Goal: Information Seeking & Learning: Learn about a topic

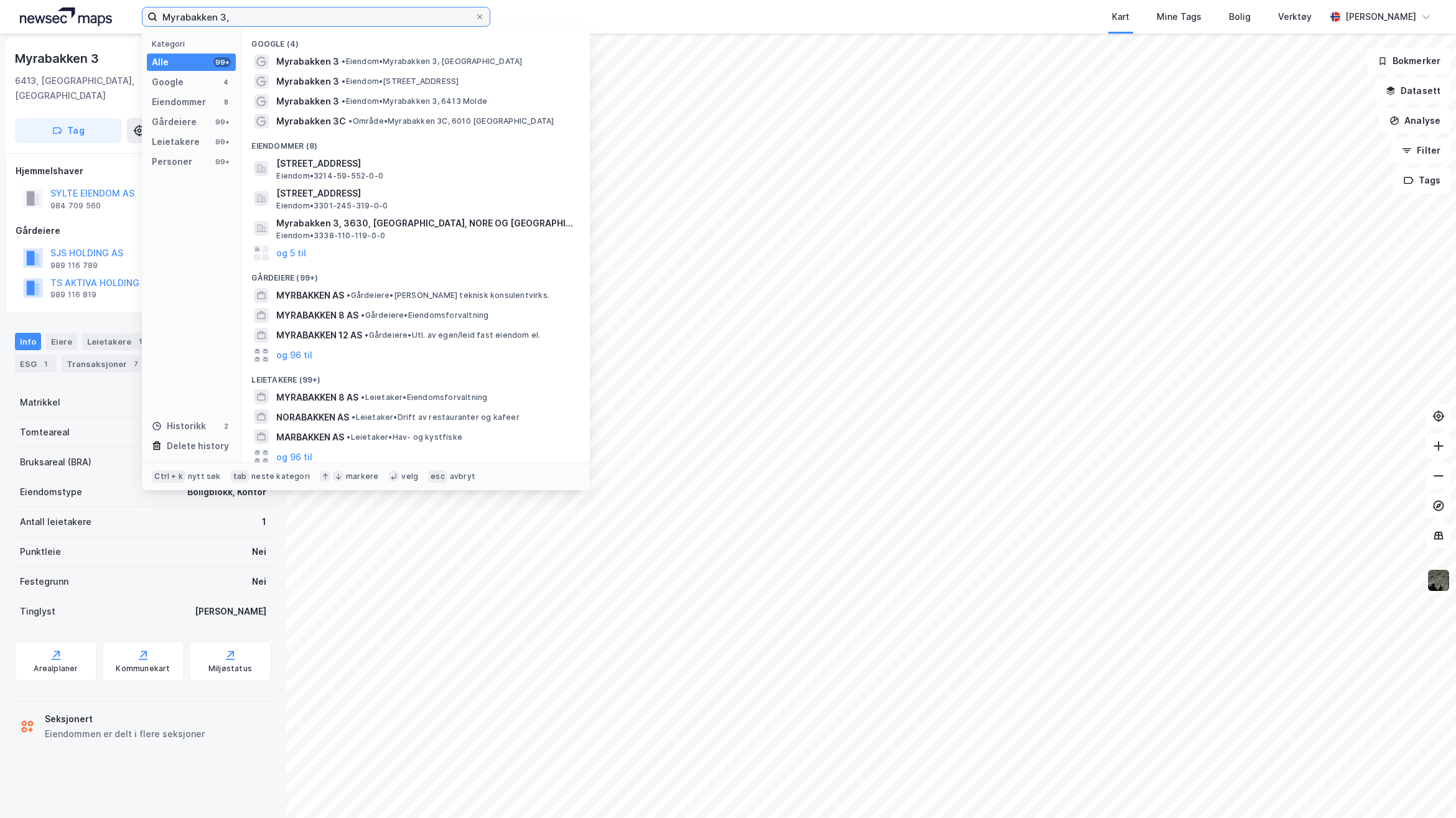
drag, startPoint x: 239, startPoint y: 19, endPoint x: 61, endPoint y: 23, distance: 178.0
click at [61, 23] on div "Myrabakken 3, Kategori Alle 99+ Google 4 Eiendommer 8 Gårdeiere 99+ Leietakere …" at bounding box center [728, 16] width 1456 height 33
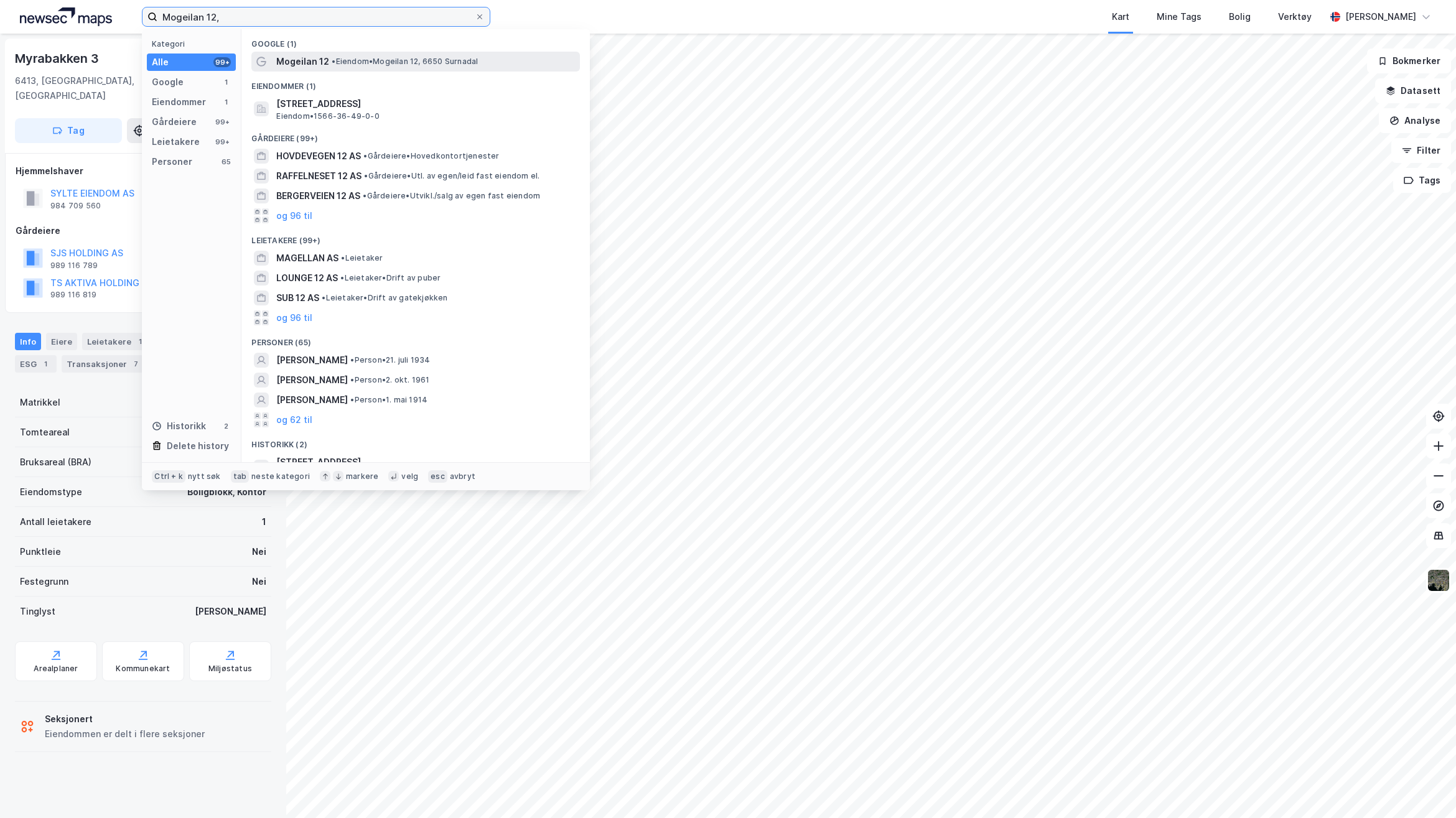
type input "Mogeilan 12,"
click at [322, 59] on span "Mogeilan 12" at bounding box center [303, 61] width 53 height 15
